Goal: Navigation & Orientation: Find specific page/section

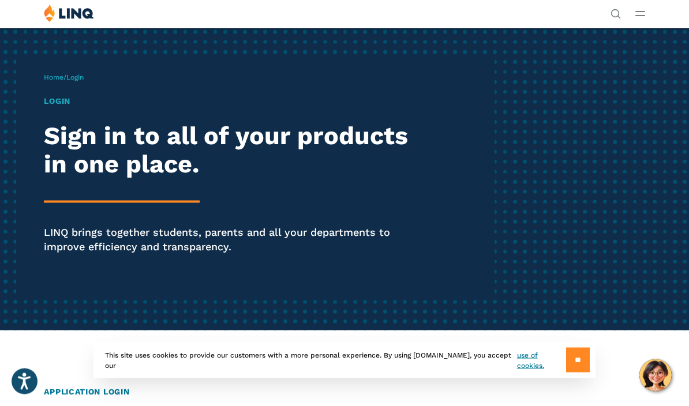
click at [581, 373] on input "**" at bounding box center [578, 360] width 24 height 25
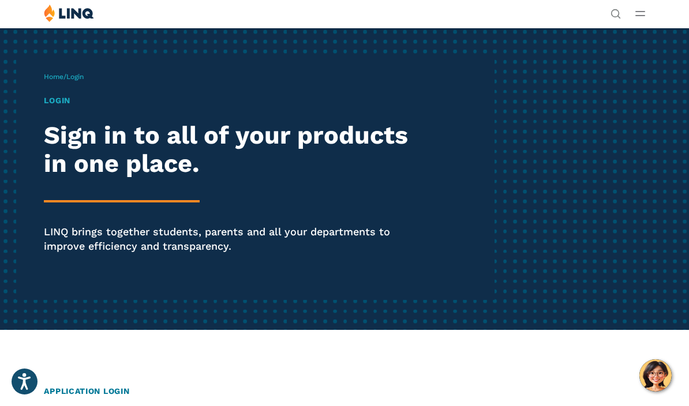
click at [57, 104] on h1 "Login" at bounding box center [233, 101] width 379 height 12
click at [84, 80] on span "Login" at bounding box center [74, 77] width 17 height 8
click at [62, 97] on h1 "Login" at bounding box center [233, 101] width 379 height 12
click at [55, 107] on div "Login Sign in to all of your products in one place. LINQ brings together studen…" at bounding box center [233, 191] width 379 height 192
click at [95, 73] on div "Home / Login Login Sign in to all of your products in one place. LINQ brings to…" at bounding box center [269, 179] width 451 height 242
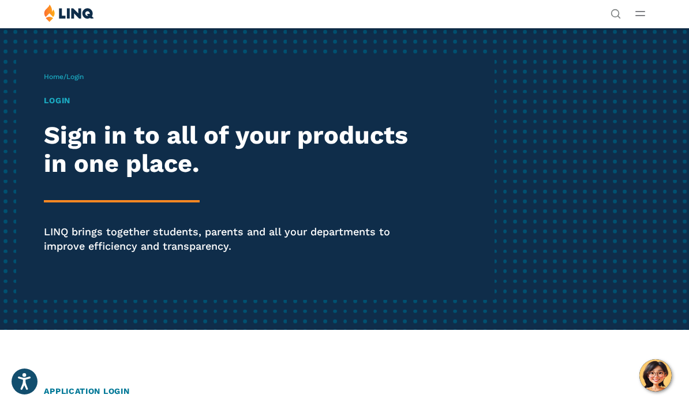
click at [62, 111] on div "Login Sign in to all of your products in one place. LINQ brings together studen…" at bounding box center [233, 191] width 379 height 192
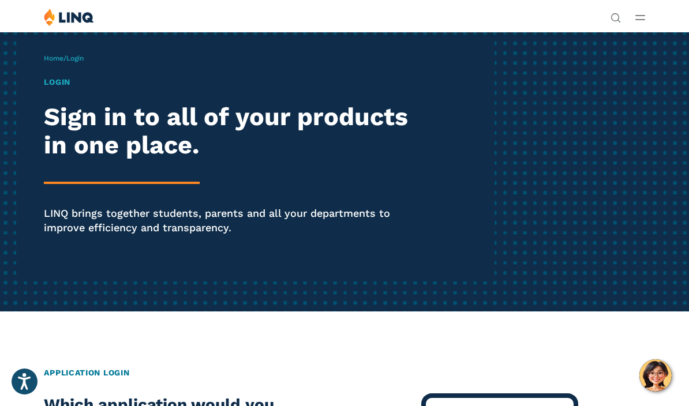
scroll to position [0, 0]
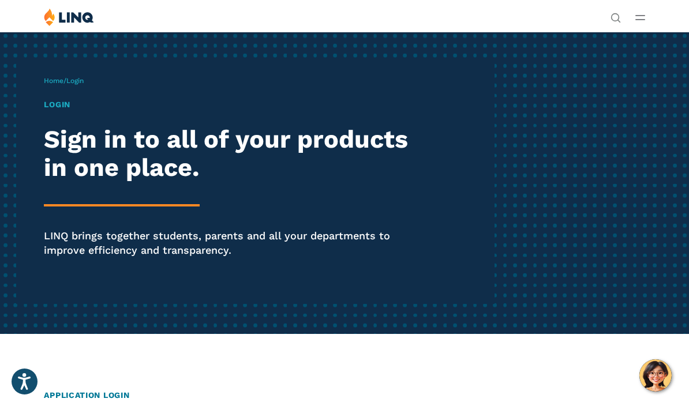
click at [55, 106] on h1 "Login" at bounding box center [233, 105] width 379 height 12
click at [85, 88] on div "Home / Login Login Sign in to all of your products in one place. LINQ brings to…" at bounding box center [269, 183] width 451 height 242
click at [88, 88] on div "Home / Login Login Sign in to all of your products in one place. LINQ brings to…" at bounding box center [269, 183] width 451 height 242
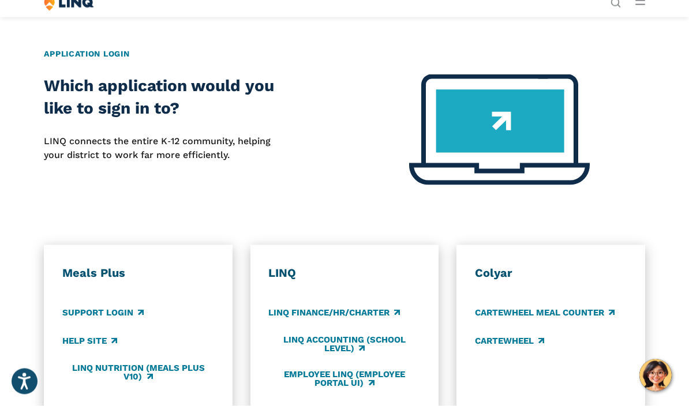
scroll to position [342, 0]
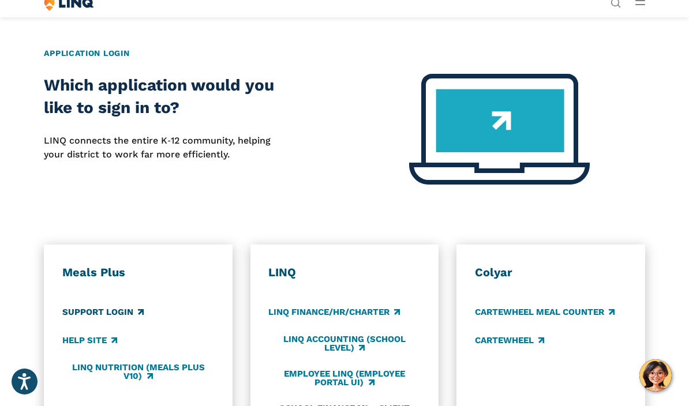
click at [127, 313] on link "Support Login" at bounding box center [102, 312] width 81 height 13
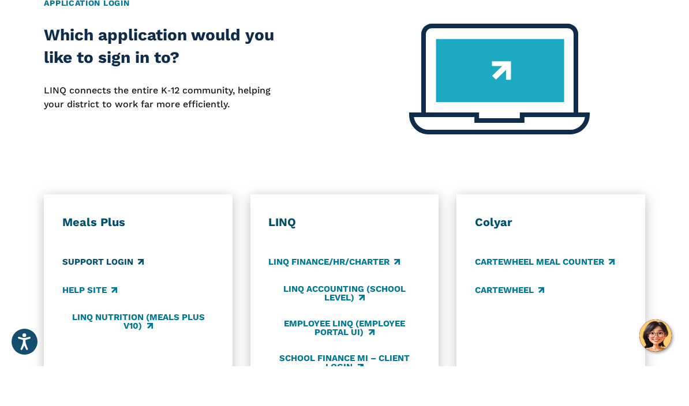
scroll to position [392, 0]
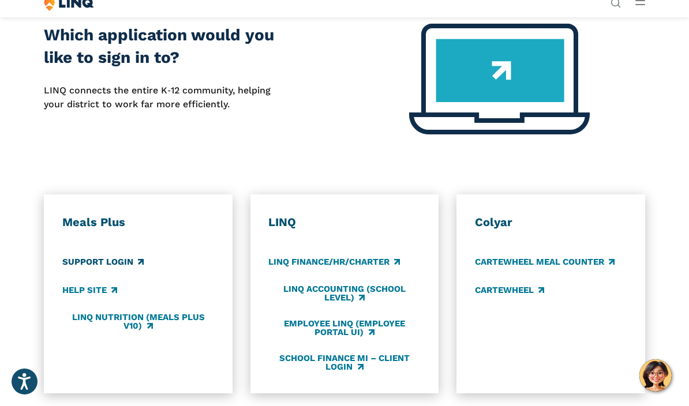
click at [120, 260] on link "Support Login" at bounding box center [102, 262] width 81 height 13
